Goal: Transaction & Acquisition: Purchase product/service

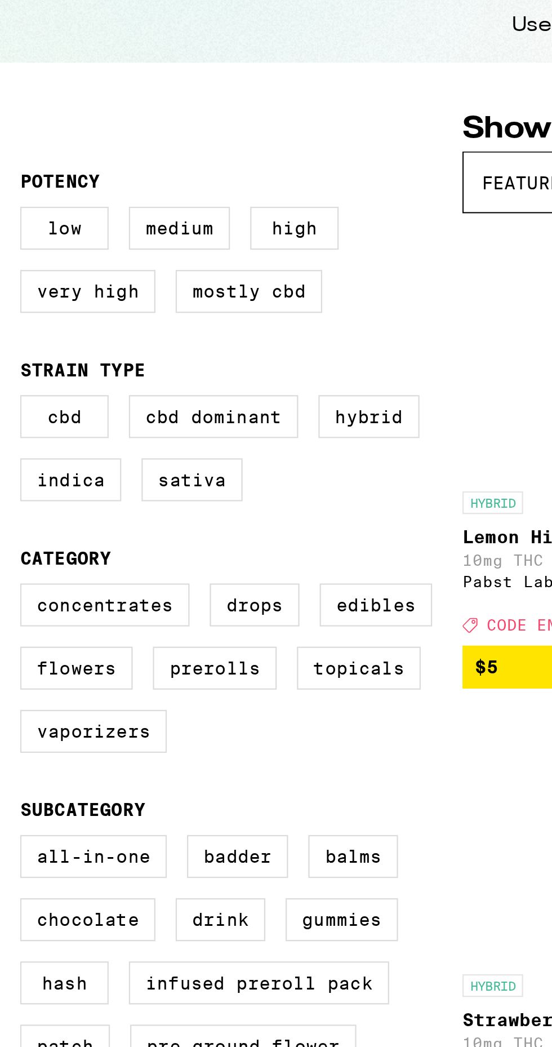
click at [168, 333] on label "Hybrid" at bounding box center [164, 325] width 45 height 19
click at [12, 318] on input "Hybrid" at bounding box center [11, 318] width 1 height 1
checkbox input "true"
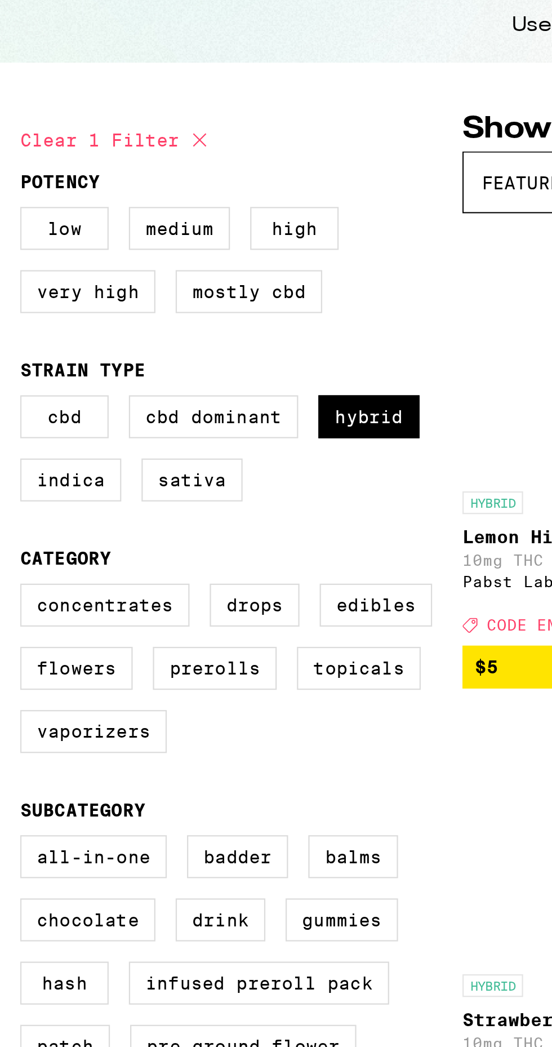
click at [59, 418] on label "Concentrates" at bounding box center [47, 409] width 76 height 19
click at [12, 402] on input "Concentrates" at bounding box center [11, 402] width 1 height 1
checkbox input "true"
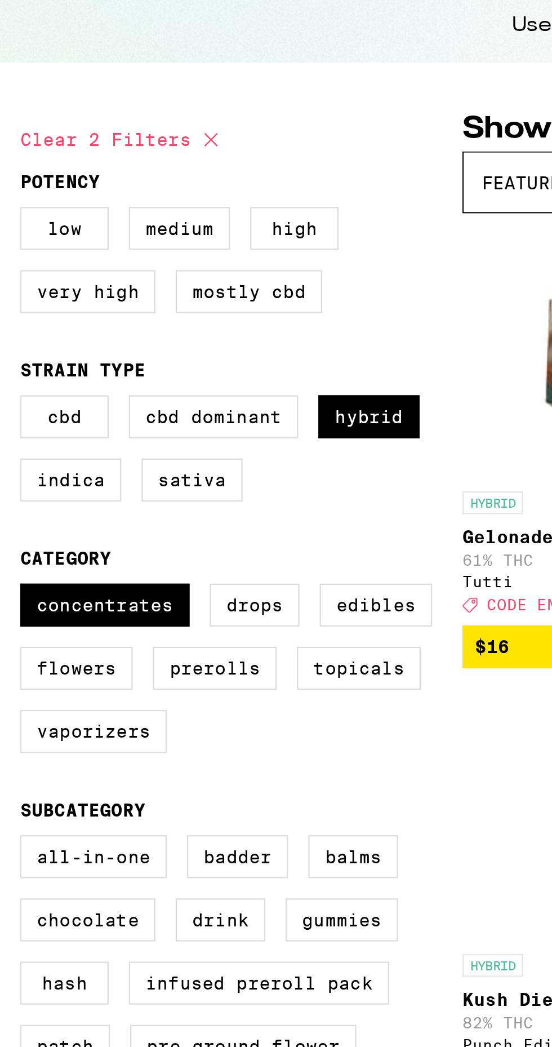
click at [32, 447] on label "Flowers" at bounding box center [34, 437] width 50 height 19
click at [12, 402] on input "Flowers" at bounding box center [11, 402] width 1 height 1
checkbox input "true"
click at [98, 447] on label "Prerolls" at bounding box center [95, 437] width 55 height 19
click at [12, 402] on input "Prerolls" at bounding box center [11, 402] width 1 height 1
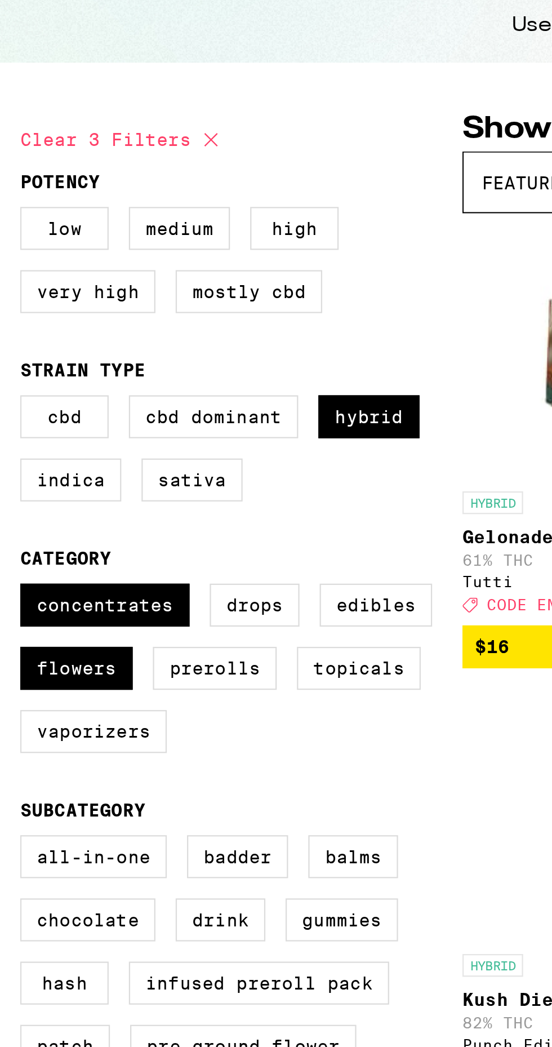
checkbox input "true"
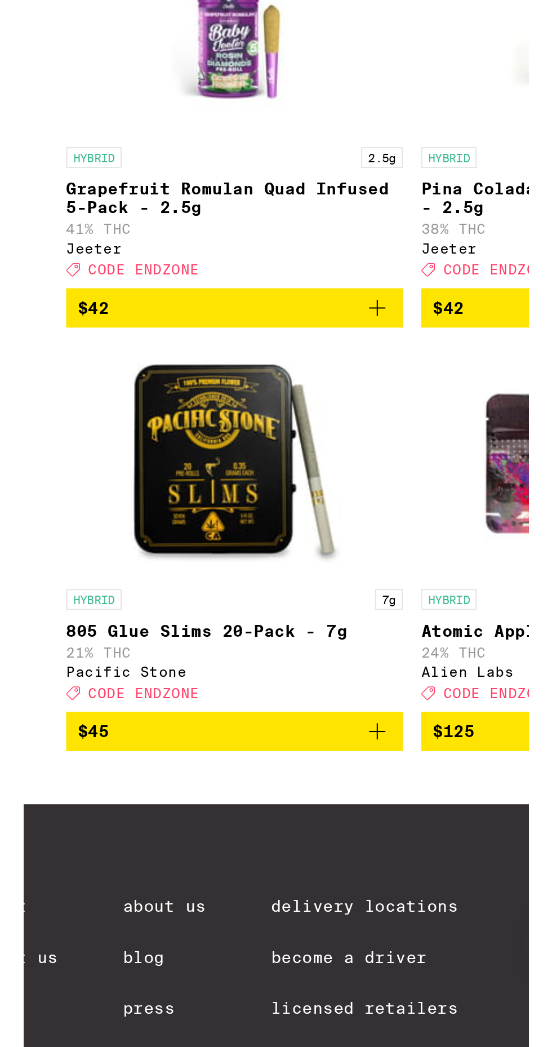
scroll to position [1117, 0]
